Goal: Task Accomplishment & Management: Manage account settings

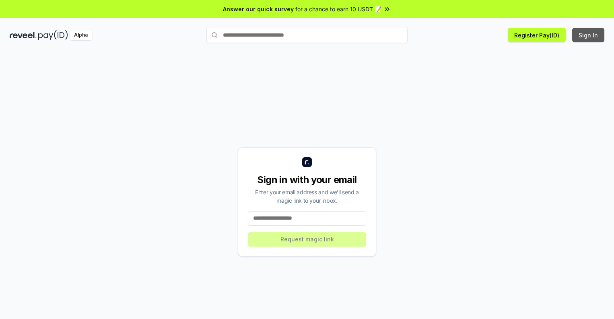
click at [589, 35] on button "Sign In" at bounding box center [588, 35] width 32 height 14
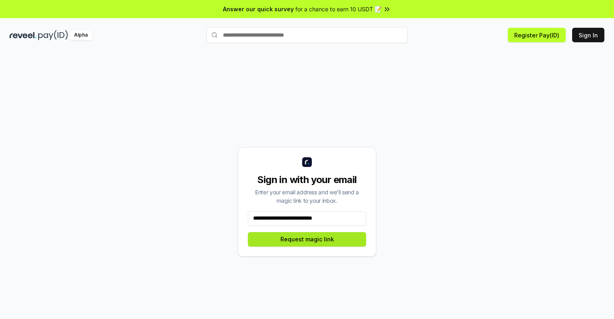
type input "**********"
click at [307, 239] on button "Request magic link" at bounding box center [307, 239] width 118 height 14
